Goal: Browse casually

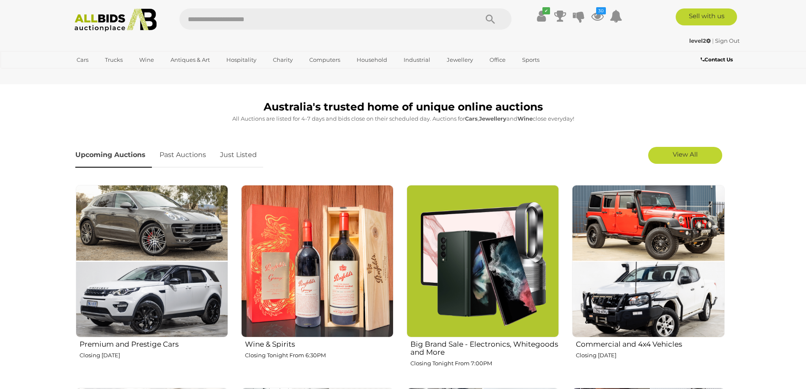
click at [243, 153] on link "Just Listed" at bounding box center [239, 155] width 50 height 25
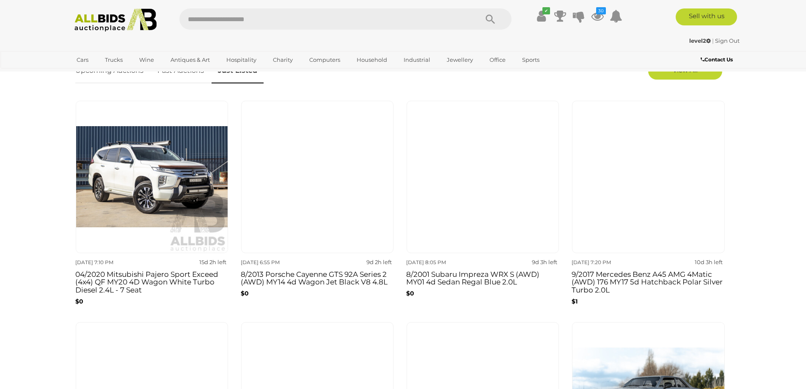
scroll to position [296, 0]
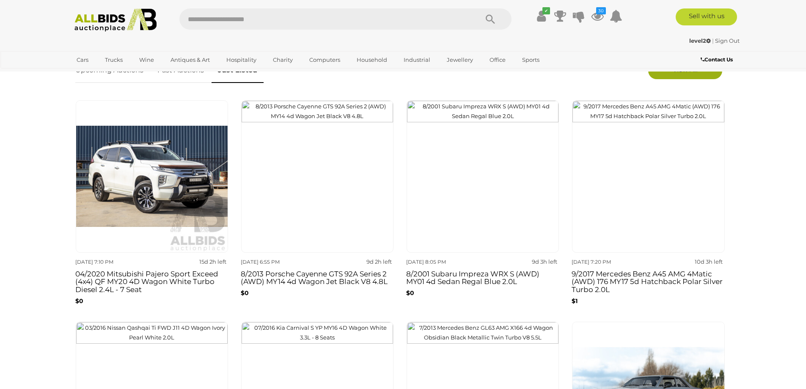
click at [684, 78] on link "View All" at bounding box center [685, 70] width 74 height 17
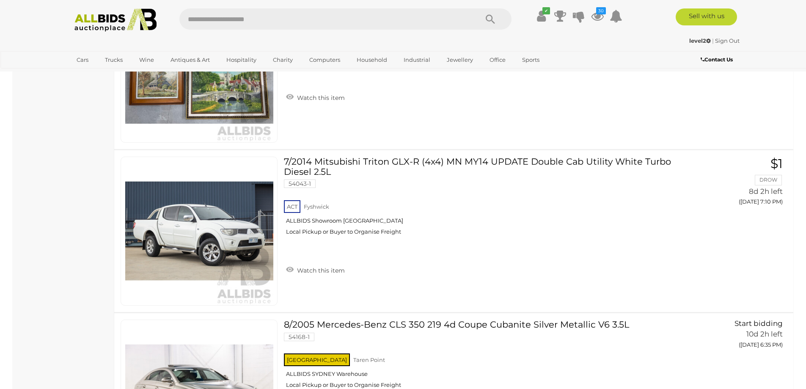
scroll to position [2750, 0]
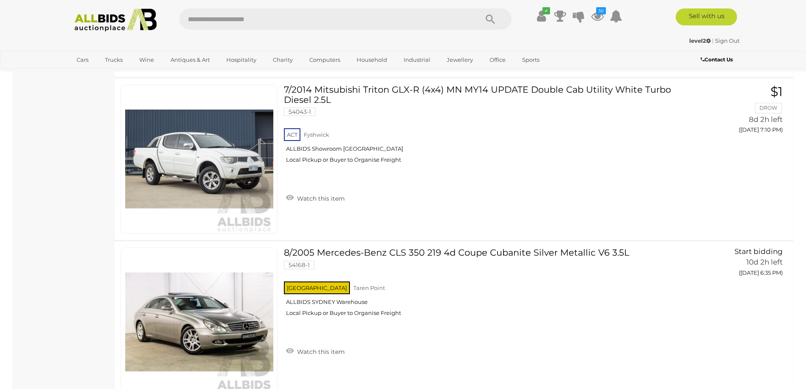
click at [114, 19] on img at bounding box center [116, 19] width 92 height 23
